Goal: Task Accomplishment & Management: Complete application form

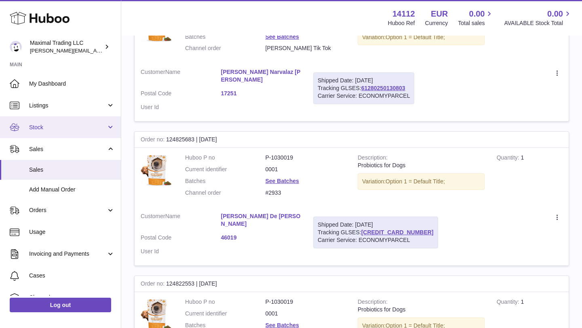
click at [46, 134] on link "Stock" at bounding box center [60, 127] width 121 height 22
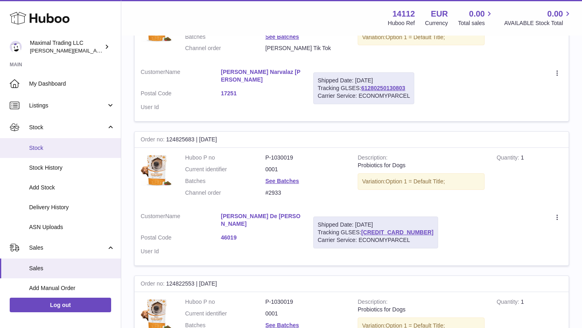
click at [47, 147] on span "Stock" at bounding box center [72, 148] width 86 height 8
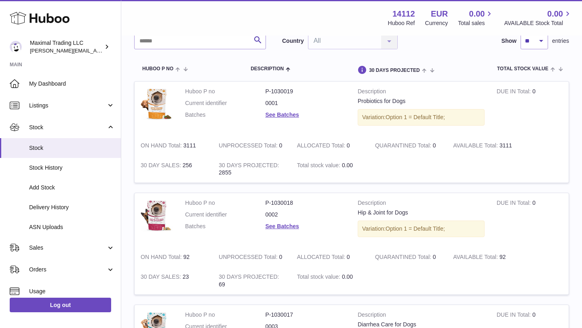
scroll to position [74, 0]
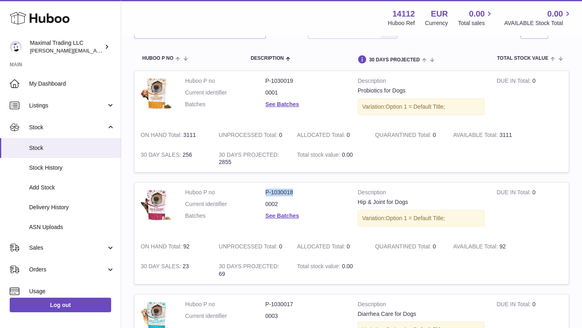
drag, startPoint x: 265, startPoint y: 193, endPoint x: 296, endPoint y: 193, distance: 32.0
click at [296, 193] on dl "Huboo P no P-1030018 Current identifier 0002 Batches See Batches" at bounding box center [265, 206] width 161 height 35
copy dl "P-1030018"
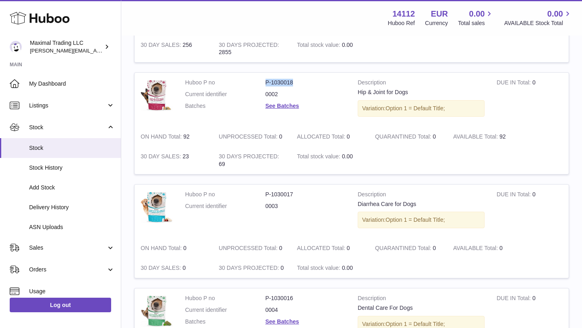
scroll to position [191, 0]
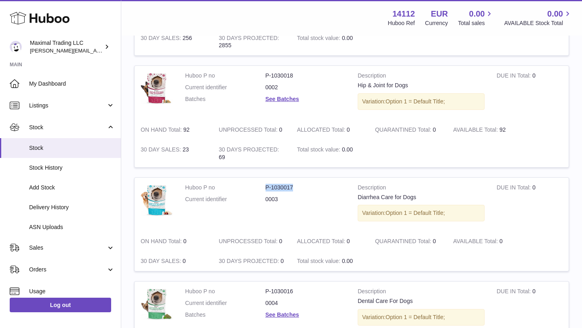
drag, startPoint x: 266, startPoint y: 188, endPoint x: 297, endPoint y: 187, distance: 31.6
click at [297, 187] on dd "P-1030017" at bounding box center [306, 188] width 80 height 8
copy dd "P-1030017"
click at [234, 150] on tr "Huboo P no P-1030018 Current identifier 0002 Batches See Batches Description Hi…" at bounding box center [351, 117] width 435 height 102
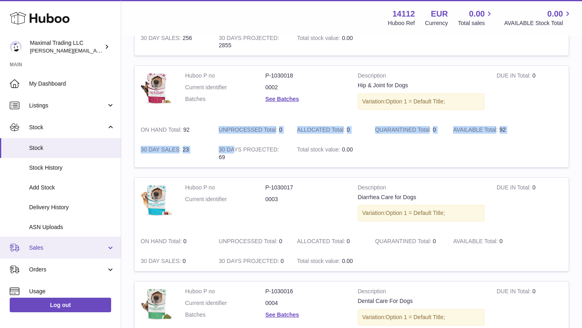
click at [52, 250] on span "Sales" at bounding box center [67, 248] width 77 height 8
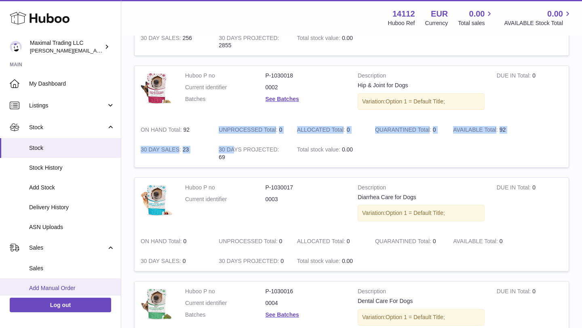
click at [53, 290] on span "Add Manual Order" at bounding box center [72, 289] width 86 height 8
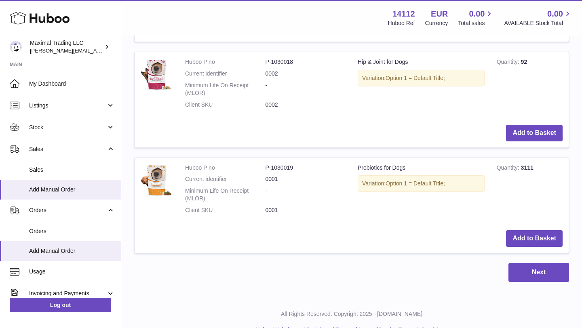
scroll to position [430, 0]
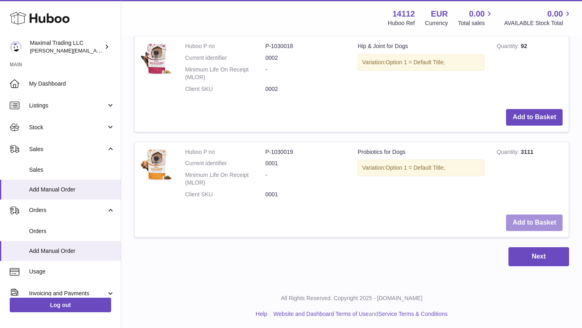
drag, startPoint x: 536, startPoint y: 224, endPoint x: 531, endPoint y: 232, distance: 9.4
click at [536, 224] on button "Add to Basket" at bounding box center [534, 223] width 57 height 17
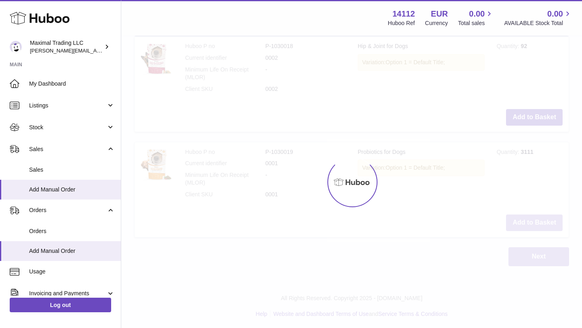
scroll to position [536, 0]
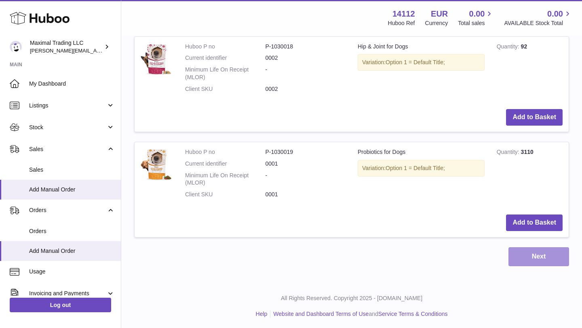
drag, startPoint x: 534, startPoint y: 256, endPoint x: 525, endPoint y: 252, distance: 9.6
click at [534, 256] on button "Next" at bounding box center [539, 257] width 61 height 19
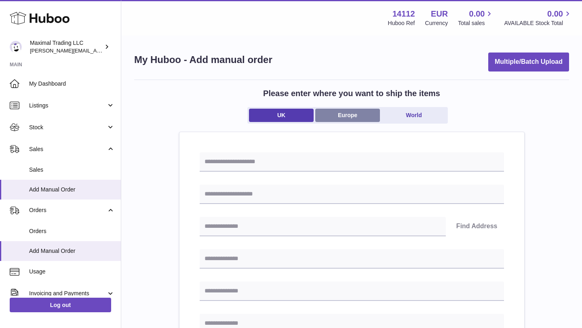
click at [345, 112] on link "Europe" at bounding box center [347, 115] width 65 height 13
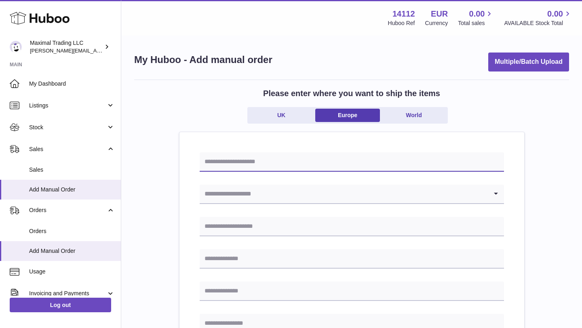
click at [259, 158] on input "text" at bounding box center [352, 161] width 305 height 19
type input "**********"
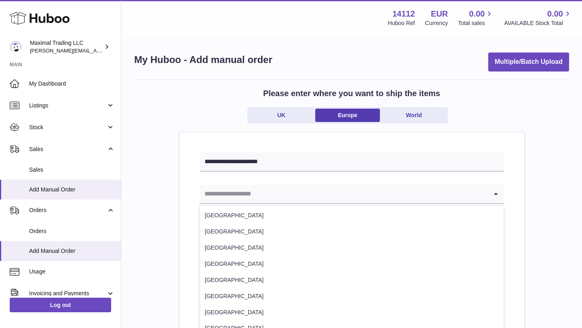
click at [245, 194] on input "Search for option" at bounding box center [344, 194] width 288 height 19
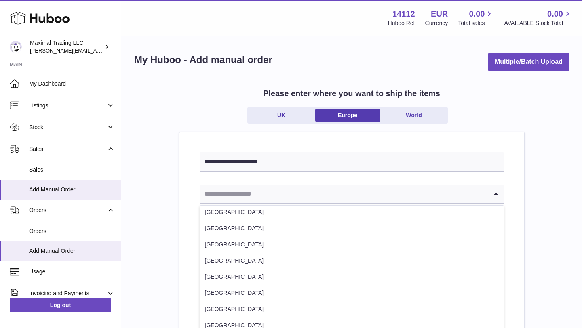
scroll to position [349, 0]
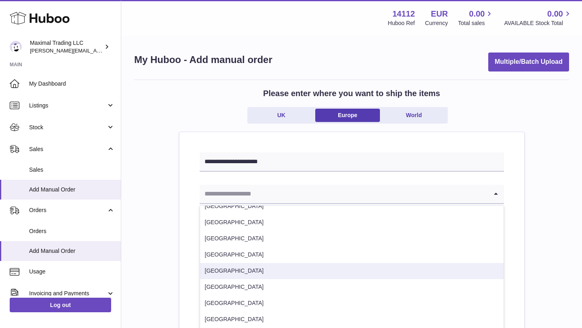
click at [230, 265] on li "[GEOGRAPHIC_DATA]" at bounding box center [352, 271] width 304 height 16
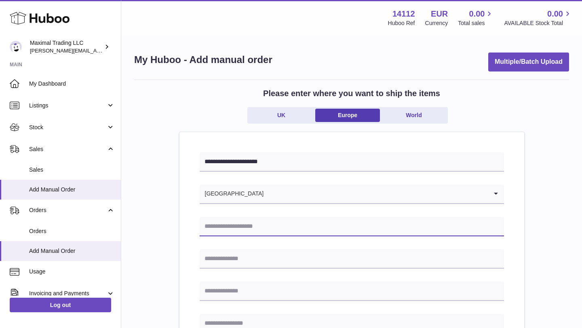
click at [229, 230] on input "text" at bounding box center [352, 226] width 305 height 19
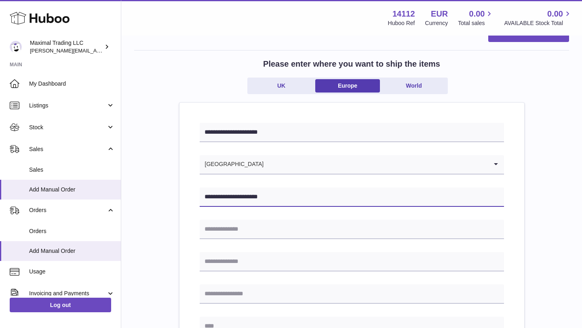
type input "**********"
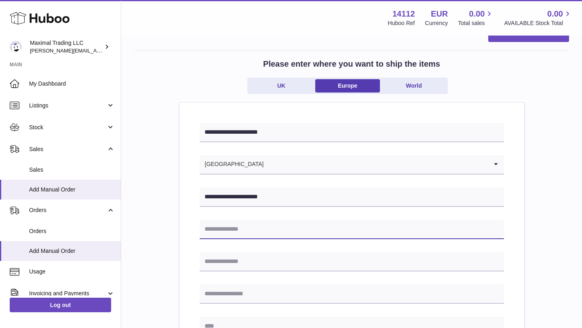
click at [219, 228] on input "text" at bounding box center [352, 229] width 305 height 19
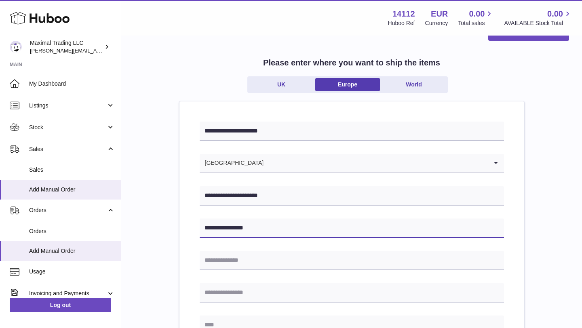
type input "**********"
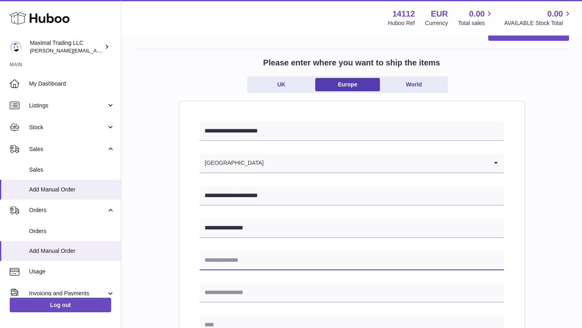
click at [213, 263] on input "text" at bounding box center [352, 260] width 305 height 19
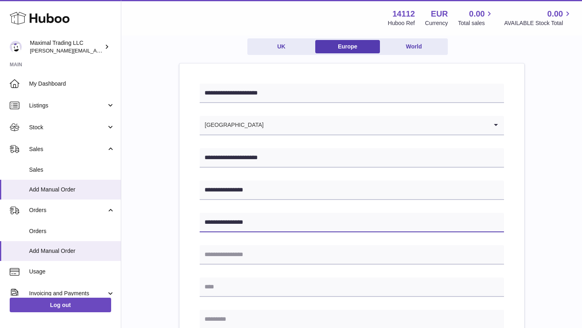
scroll to position [70, 0]
type input "**********"
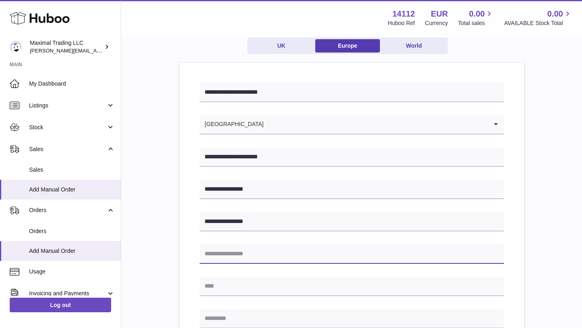
click at [225, 258] on input "text" at bounding box center [352, 254] width 305 height 19
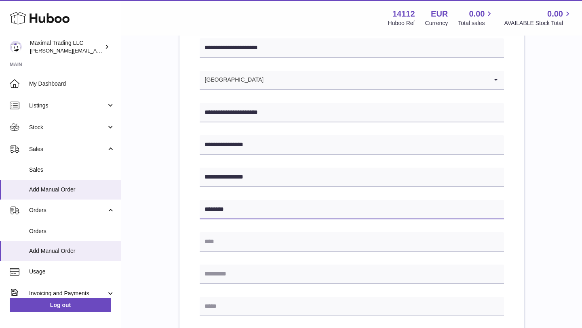
scroll to position [151, 0]
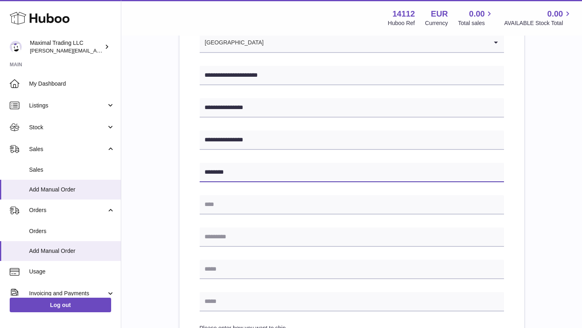
type input "*******"
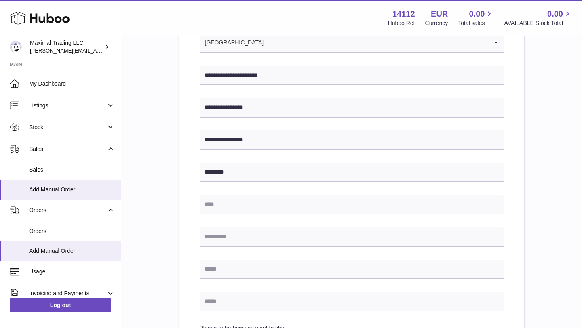
click at [226, 208] on input "text" at bounding box center [352, 204] width 305 height 19
type input "*********"
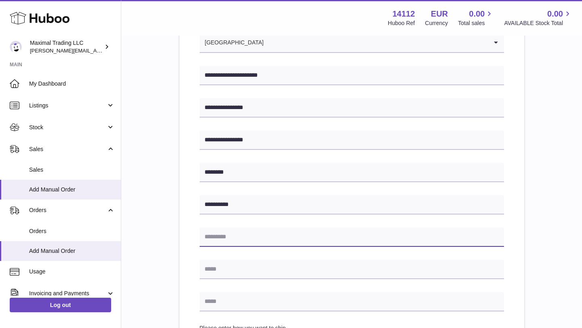
click at [221, 241] on input "text" at bounding box center [352, 237] width 305 height 19
type input "*****"
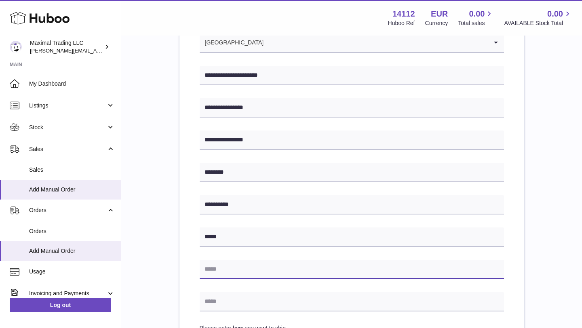
click at [216, 269] on input "text" at bounding box center [352, 269] width 305 height 19
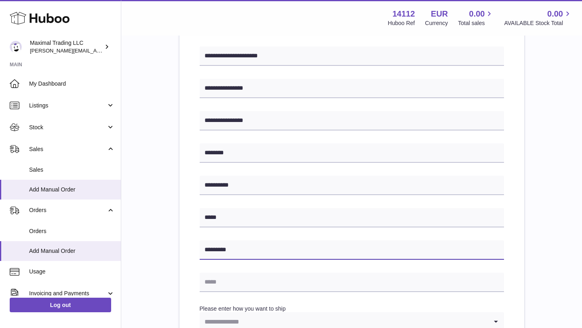
scroll to position [184, 0]
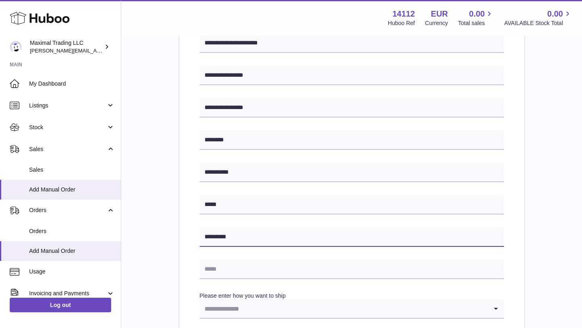
type input "*********"
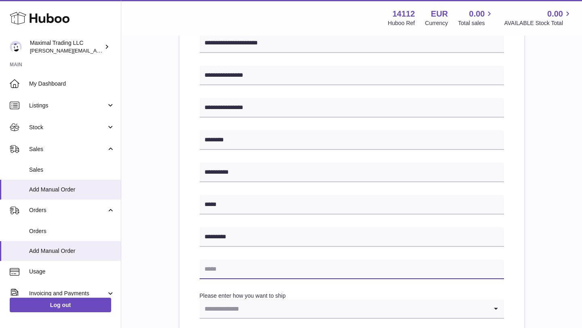
click at [220, 265] on input "text" at bounding box center [352, 269] width 305 height 19
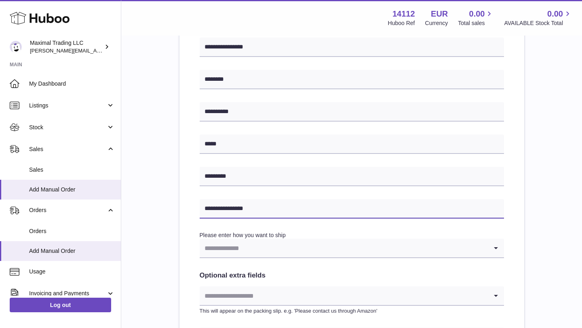
scroll to position [275, 0]
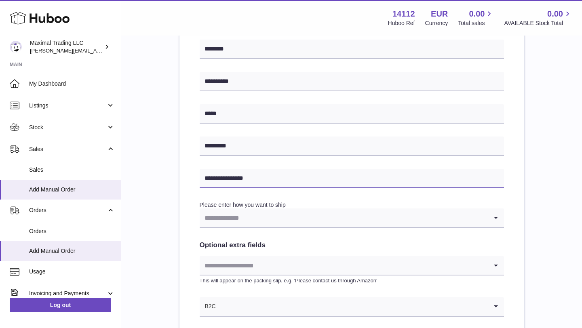
type input "**********"
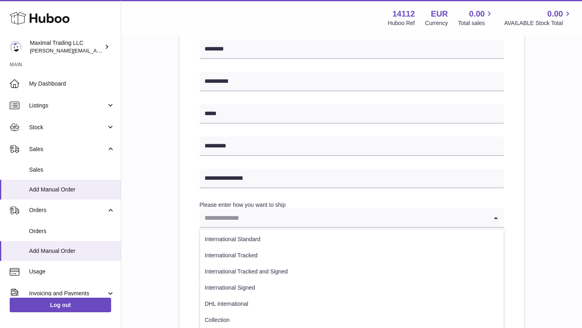
click at [286, 217] on input "Search for option" at bounding box center [344, 218] width 288 height 19
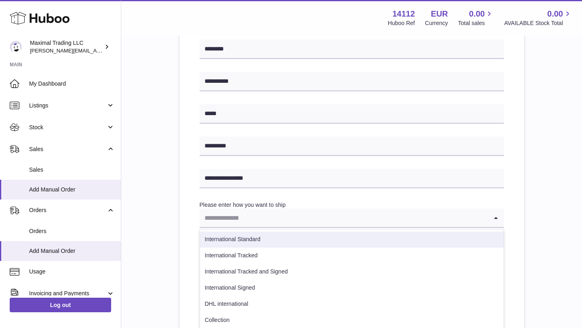
click at [264, 237] on li "International Standard" at bounding box center [352, 240] width 304 height 16
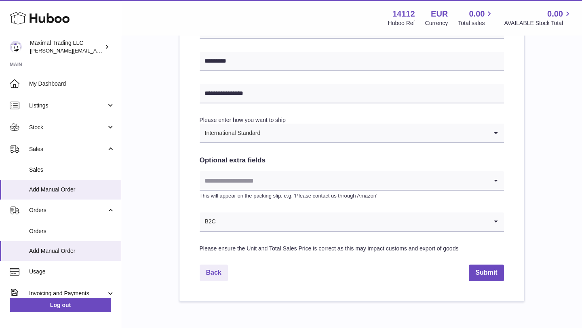
scroll to position [357, 0]
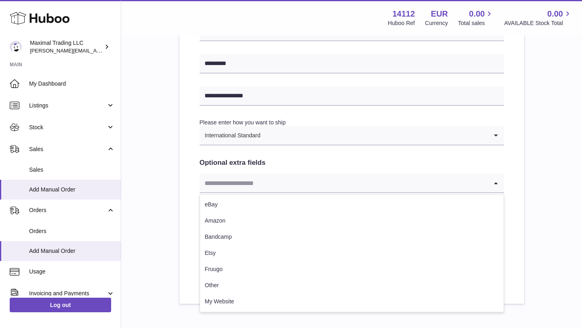
click at [351, 184] on input "Search for option" at bounding box center [344, 183] width 288 height 19
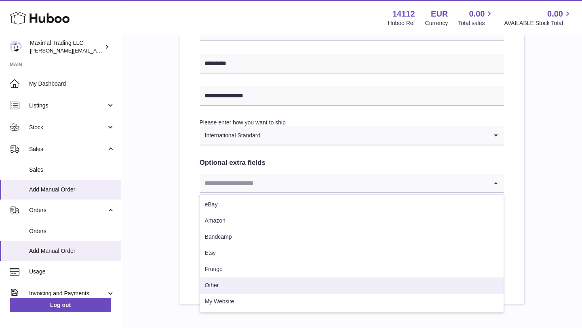
drag, startPoint x: 258, startPoint y: 290, endPoint x: 261, endPoint y: 286, distance: 5.4
click at [258, 290] on li "Other" at bounding box center [352, 286] width 304 height 16
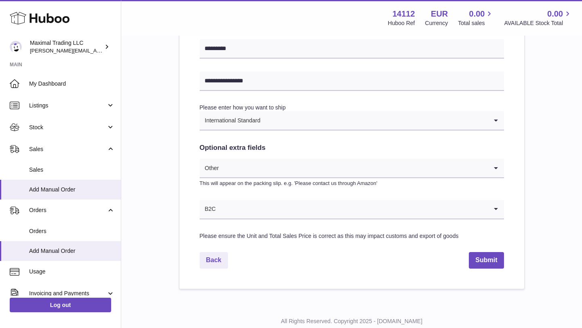
scroll to position [389, 0]
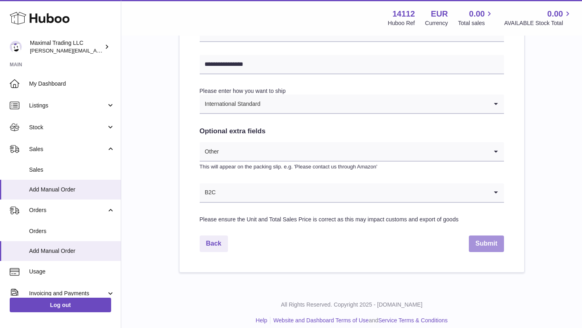
click at [476, 246] on button "Submit" at bounding box center [486, 244] width 35 height 17
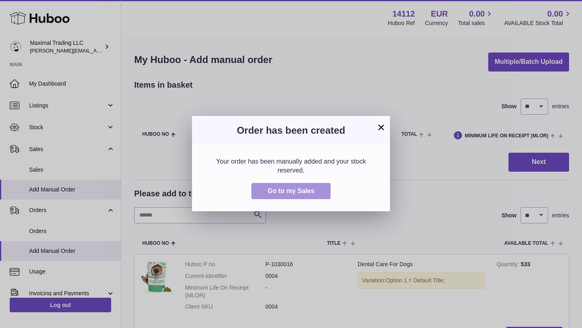
click at [290, 189] on span "Go to my Sales" at bounding box center [291, 191] width 47 height 7
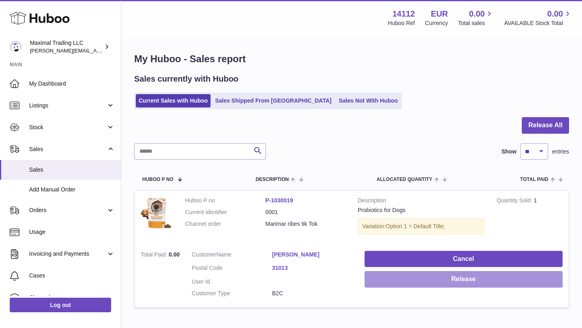
click at [473, 277] on button "Release" at bounding box center [464, 279] width 198 height 17
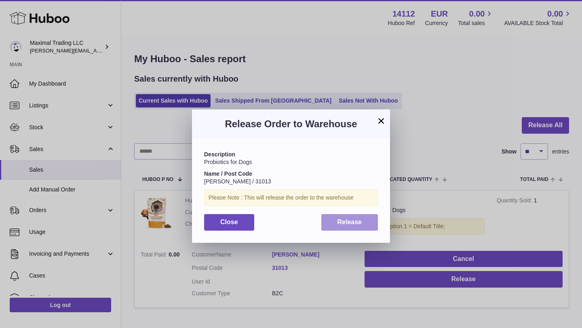
click at [342, 218] on button "Release" at bounding box center [350, 222] width 57 height 17
